Goal: Book appointment/travel/reservation

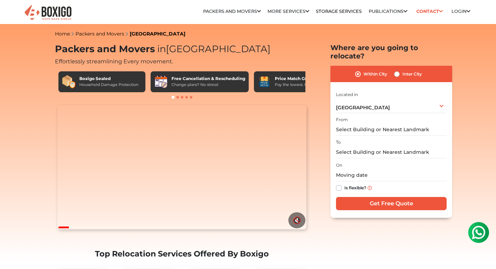
click at [369, 70] on label "Within City" at bounding box center [376, 74] width 24 height 8
click at [361, 70] on input "Within City" at bounding box center [358, 73] width 6 height 7
click at [368, 124] on input "text" at bounding box center [391, 130] width 111 height 12
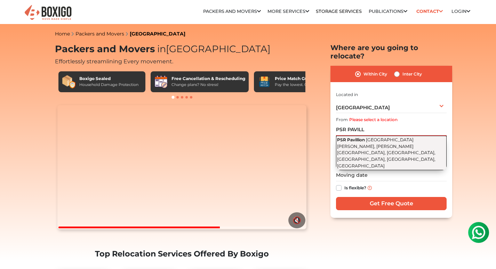
click at [373, 137] on span "[GEOGRAPHIC_DATA][PERSON_NAME], [PERSON_NAME][GEOGRAPHIC_DATA], [GEOGRAPHIC_DAT…" at bounding box center [386, 152] width 98 height 31
type input "PSR Pavillion, [GEOGRAPHIC_DATA][PERSON_NAME], [PERSON_NAME][GEOGRAPHIC_DATA], …"
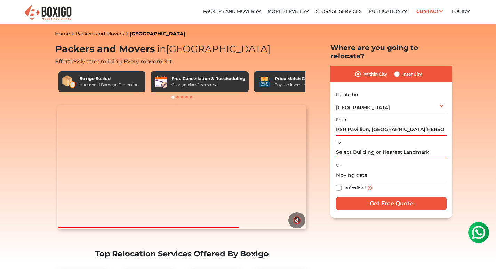
click at [360, 146] on input "text" at bounding box center [391, 152] width 111 height 12
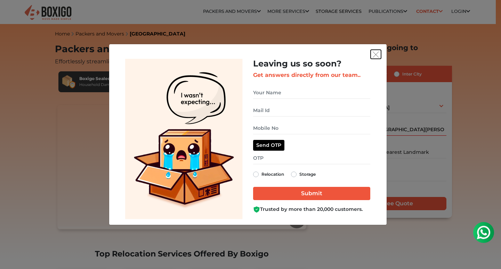
click at [377, 54] on img "get free quote dialog" at bounding box center [376, 54] width 6 height 6
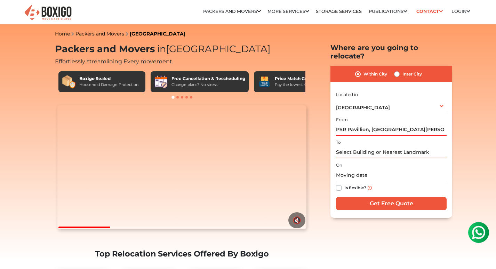
click at [341, 146] on input "text" at bounding box center [391, 152] width 111 height 12
paste input "[PERSON_NAME] [STREET_ADDRESS][PERSON_NAME][PERSON_NAME]"
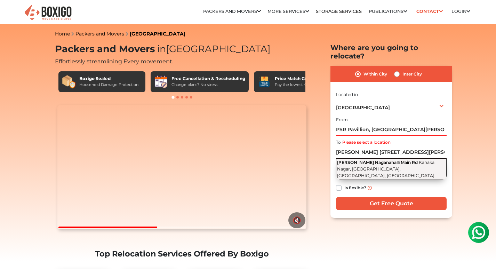
click at [360, 164] on span "Kanaka Nagar, [GEOGRAPHIC_DATA], [GEOGRAPHIC_DATA], [GEOGRAPHIC_DATA]" at bounding box center [385, 169] width 97 height 18
type input "[PERSON_NAME][GEOGRAPHIC_DATA], [GEOGRAPHIC_DATA], [GEOGRAPHIC_DATA], [GEOGRAPH…"
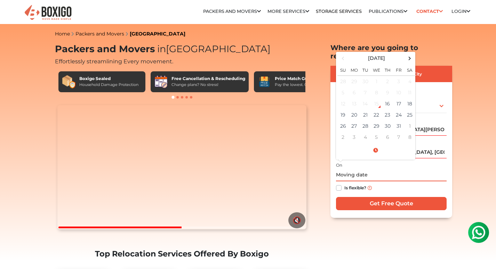
click at [367, 169] on input "text" at bounding box center [391, 175] width 111 height 12
click at [399, 98] on td "17" at bounding box center [398, 103] width 11 height 11
type input "[DATE] 12:00 AM"
click at [367, 169] on input "[DATE] 12:00 AM" at bounding box center [391, 175] width 111 height 12
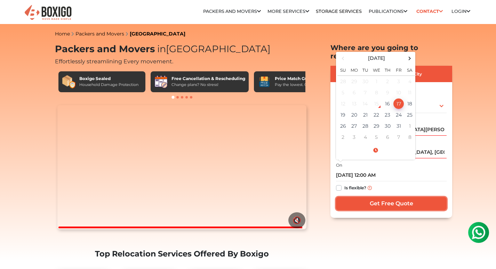
click at [378, 197] on input "Get Free Quote" at bounding box center [391, 203] width 111 height 13
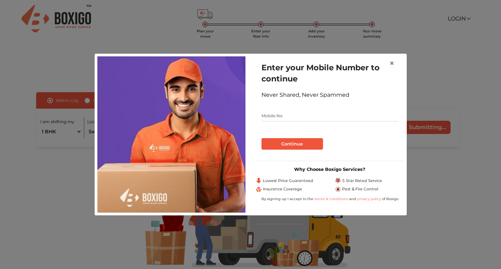
click at [268, 117] on input "text" at bounding box center [330, 115] width 137 height 11
type input "6361755683"
click at [280, 147] on button "Continue" at bounding box center [293, 144] width 62 height 12
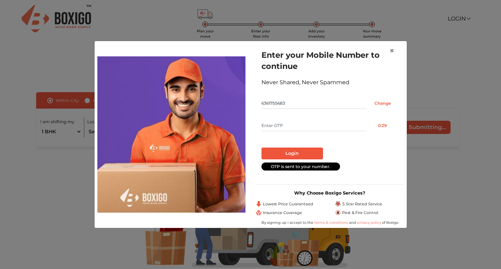
click at [278, 124] on input "text" at bounding box center [314, 125] width 105 height 11
type input "5331"
click at [279, 152] on button "Login" at bounding box center [293, 154] width 62 height 12
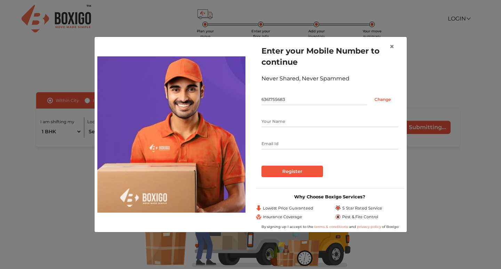
click at [299, 117] on input "text" at bounding box center [330, 121] width 137 height 11
type input "pAPPU sAHU"
click at [286, 171] on input "Register" at bounding box center [293, 172] width 62 height 12
type input "PNSAH9093@GMAIL.COM"
click at [286, 173] on input "Register" at bounding box center [293, 172] width 62 height 12
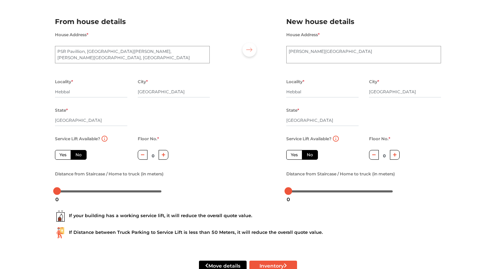
scroll to position [51, 0]
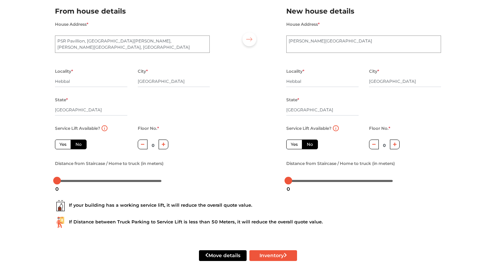
click at [162, 146] on icon "button" at bounding box center [164, 144] width 4 height 4
type input "2"
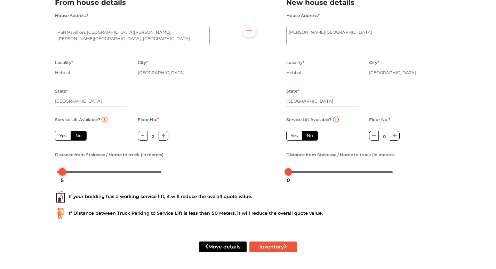
drag, startPoint x: 58, startPoint y: 169, endPoint x: 63, endPoint y: 172, distance: 6.0
click at [63, 172] on div at bounding box center [62, 172] width 8 height 8
click at [395, 135] on icon "button" at bounding box center [395, 136] width 4 height 4
type input "1"
click at [292, 172] on div at bounding box center [291, 172] width 8 height 8
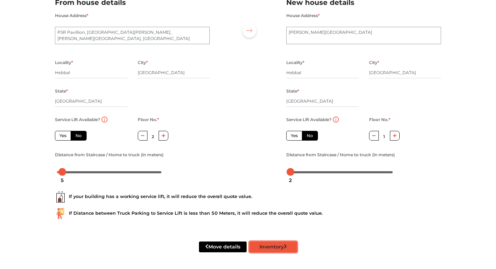
click at [264, 245] on button "Inventory" at bounding box center [273, 246] width 48 height 11
radio input "true"
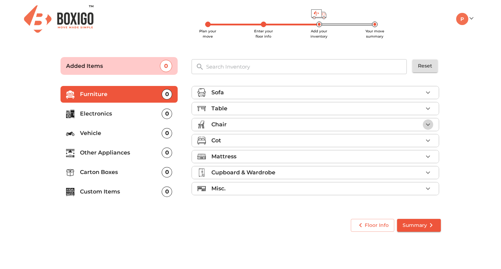
click at [428, 123] on icon "button" at bounding box center [428, 124] width 8 height 8
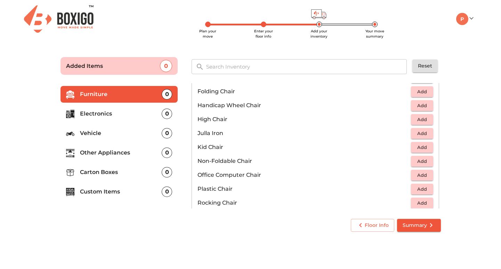
scroll to position [168, 0]
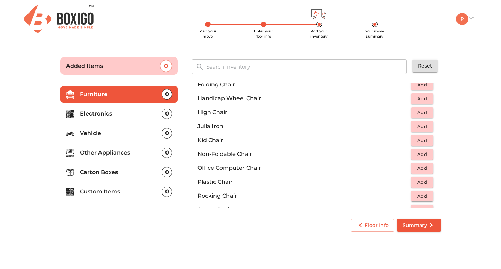
click at [308, 148] on li "Non-Foldable Chair Add" at bounding box center [315, 154] width 247 height 14
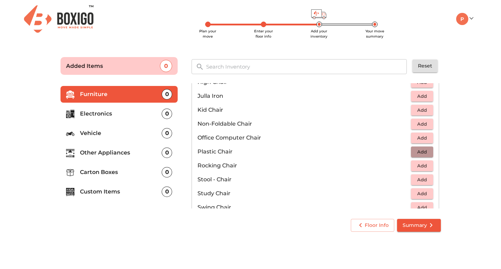
click at [417, 151] on span "Add" at bounding box center [422, 152] width 15 height 8
click at [426, 151] on icon "button" at bounding box center [428, 151] width 5 height 5
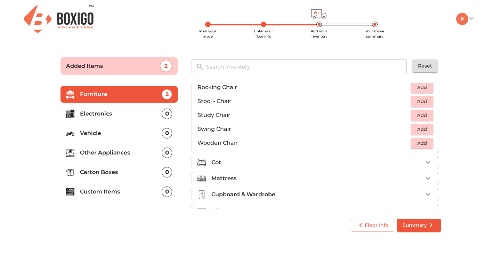
scroll to position [291, 0]
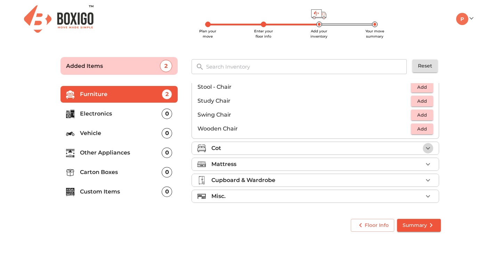
click at [426, 145] on icon "button" at bounding box center [428, 148] width 8 height 8
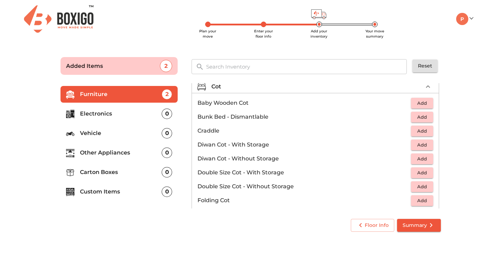
scroll to position [51, 0]
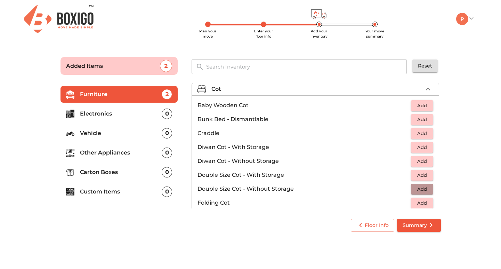
click at [425, 187] on span "Add" at bounding box center [422, 189] width 15 height 8
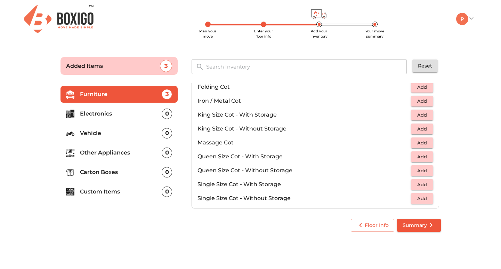
scroll to position [221, 0]
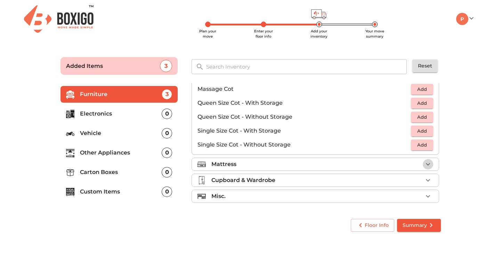
click at [426, 161] on icon "button" at bounding box center [428, 164] width 8 height 8
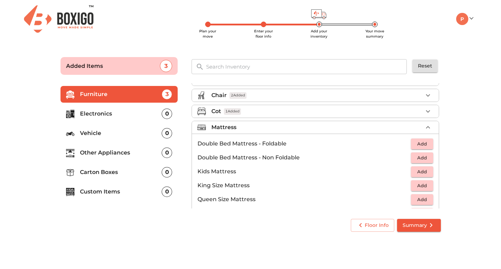
scroll to position [29, 0]
click at [385, 108] on div "Cot 1 Added" at bounding box center [318, 112] width 212 height 8
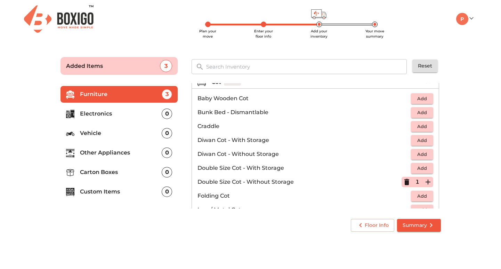
scroll to position [59, 0]
click at [415, 156] on span "Add" at bounding box center [422, 154] width 15 height 8
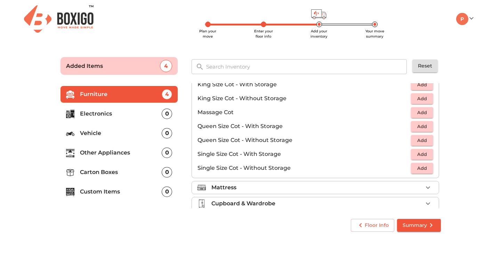
scroll to position [221, 0]
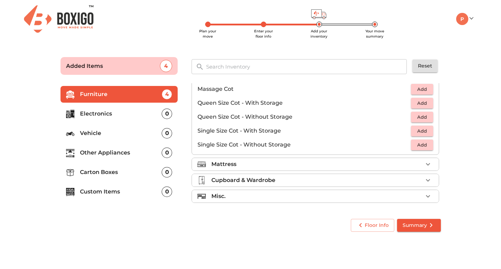
click at [341, 164] on div "Mattress" at bounding box center [318, 164] width 212 height 8
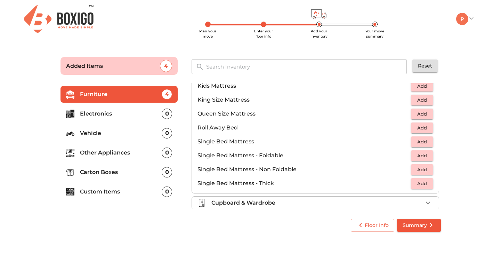
scroll to position [79, 0]
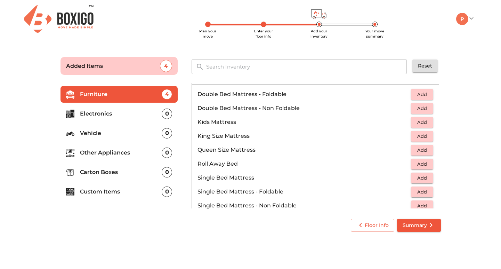
click at [341, 164] on p "Roll Away Bed" at bounding box center [305, 164] width 214 height 8
click at [417, 96] on span "Add" at bounding box center [422, 94] width 15 height 8
click at [415, 181] on span "Add" at bounding box center [422, 178] width 15 height 8
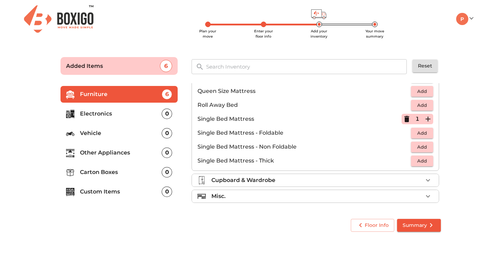
click at [364, 180] on div "Cupboard & Wardrobe" at bounding box center [318, 180] width 212 height 8
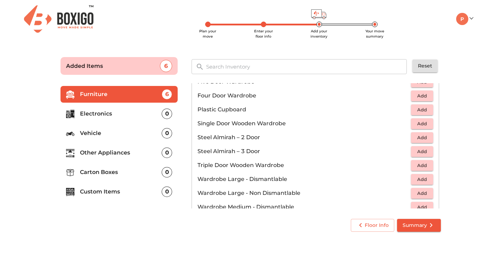
scroll to position [177, 0]
click at [422, 134] on span "Add" at bounding box center [422, 137] width 15 height 8
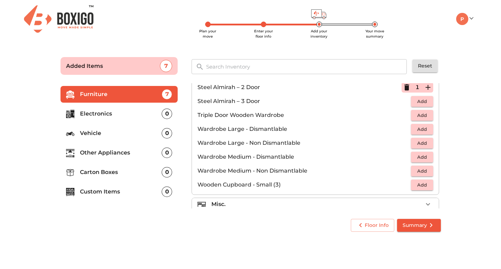
scroll to position [235, 0]
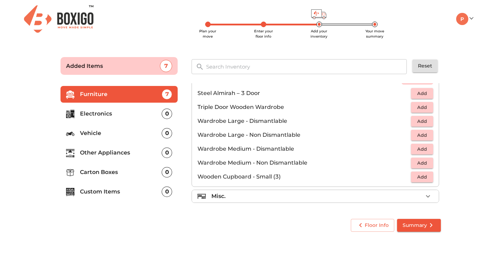
click at [326, 197] on div "Misc." at bounding box center [318, 196] width 212 height 8
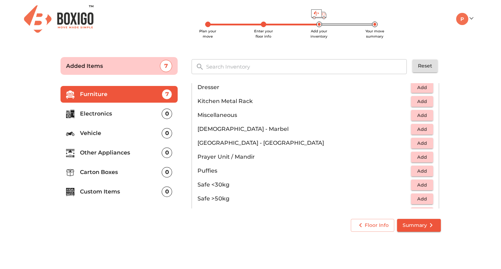
scroll to position [243, 0]
click at [419, 144] on span "Add" at bounding box center [422, 143] width 15 height 8
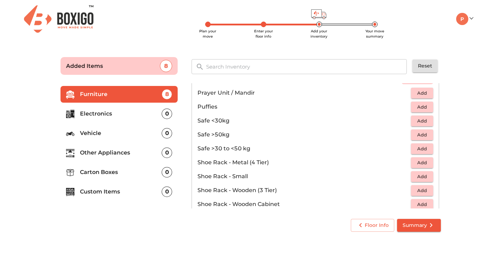
scroll to position [307, 0]
click at [421, 122] on span "Add" at bounding box center [422, 121] width 15 height 8
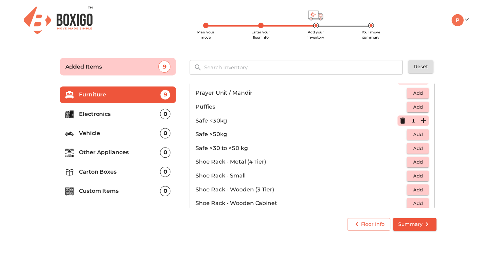
scroll to position [374, 0]
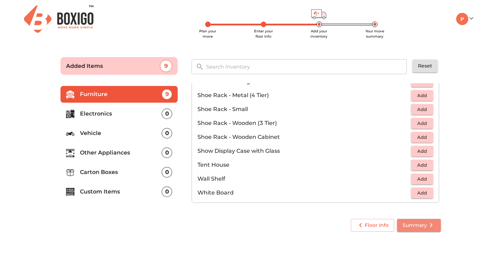
click at [415, 227] on span "Summary" at bounding box center [419, 225] width 33 height 9
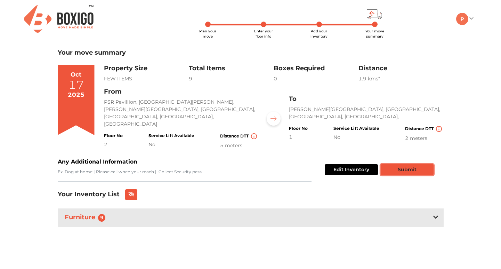
click at [424, 164] on button "Submit" at bounding box center [407, 169] width 53 height 11
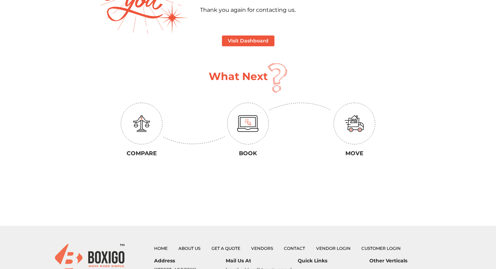
scroll to position [95, 0]
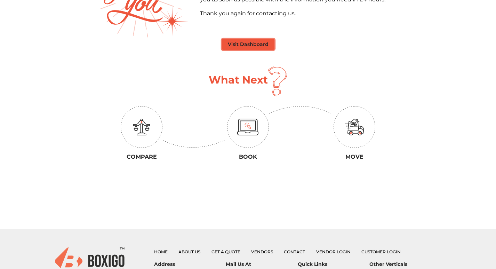
click at [253, 40] on button "Visit Dashboard" at bounding box center [248, 44] width 53 height 11
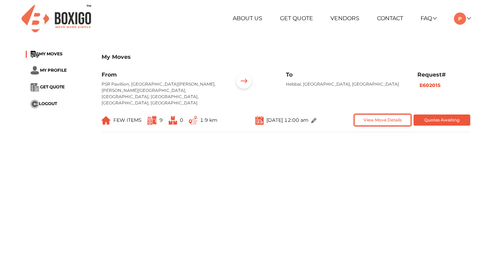
click at [384, 114] on button "View Move Details" at bounding box center [383, 119] width 57 height 11
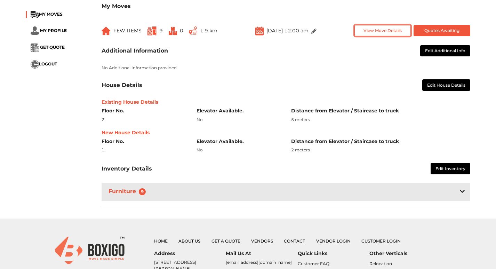
scroll to position [89, 0]
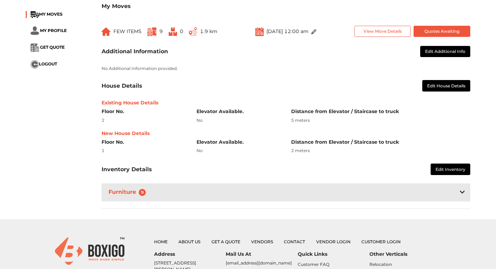
click at [456, 183] on div "Furniture 9" at bounding box center [286, 192] width 369 height 18
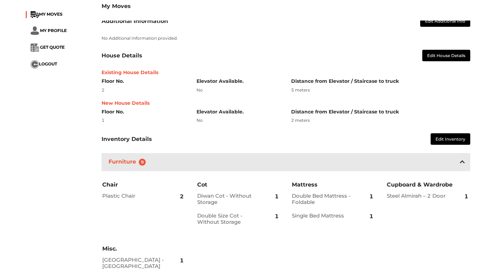
scroll to position [0, 0]
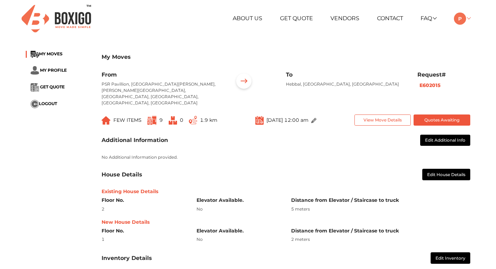
click at [469, 19] on link at bounding box center [462, 18] width 16 height 7
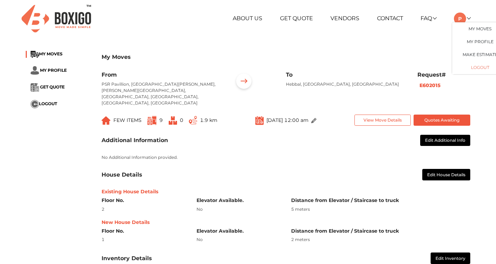
click at [478, 70] on button "LOGOUT" at bounding box center [480, 67] width 56 height 13
